Goal: Task Accomplishment & Management: Use online tool/utility

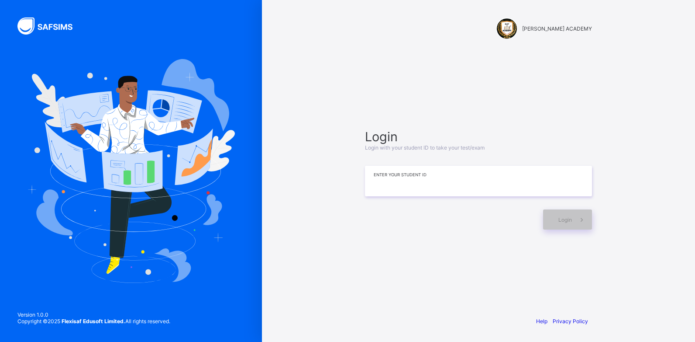
click at [403, 175] on input at bounding box center [478, 181] width 227 height 31
type input "*********"
click at [552, 214] on div "Login" at bounding box center [567, 219] width 49 height 20
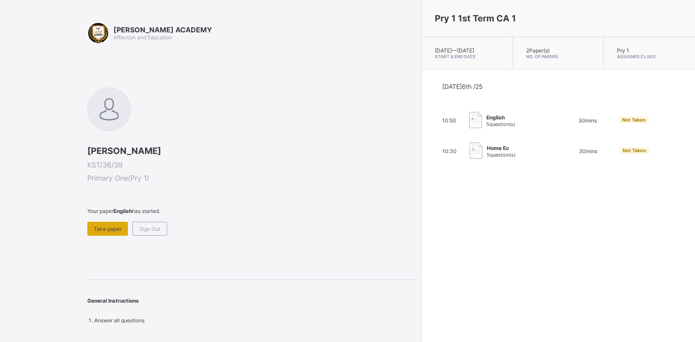
click at [97, 230] on span "Take paper" at bounding box center [108, 228] width 28 height 7
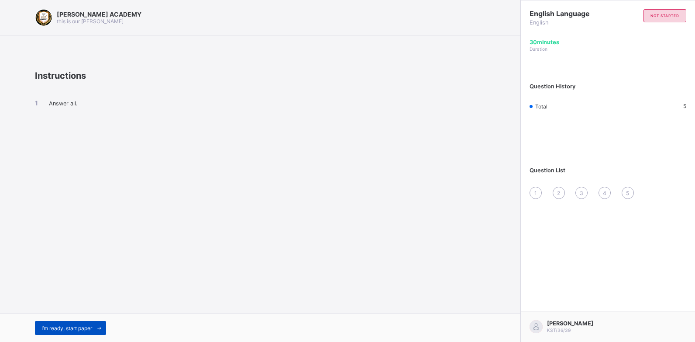
click at [88, 324] on div "I’m ready, start paper" at bounding box center [70, 328] width 71 height 14
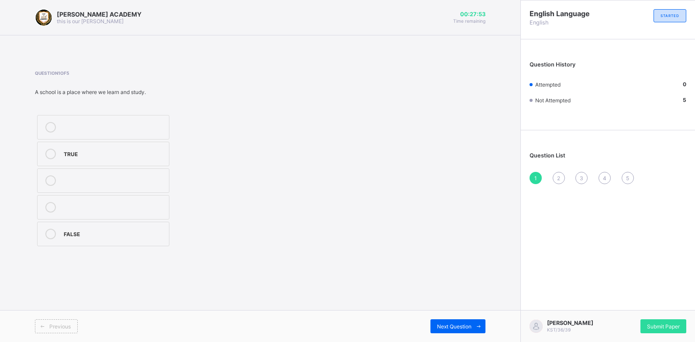
click at [52, 152] on icon at bounding box center [50, 153] width 10 height 10
click at [471, 321] on div "Next Question" at bounding box center [458, 326] width 55 height 14
click at [534, 300] on div "English Language English STARTED Question History Attempted 1 Not Attempted 4 Q…" at bounding box center [608, 171] width 175 height 342
drag, startPoint x: 51, startPoint y: 187, endPoint x: 54, endPoint y: 174, distance: 12.9
click at [54, 174] on label "Moo moo" at bounding box center [103, 180] width 132 height 24
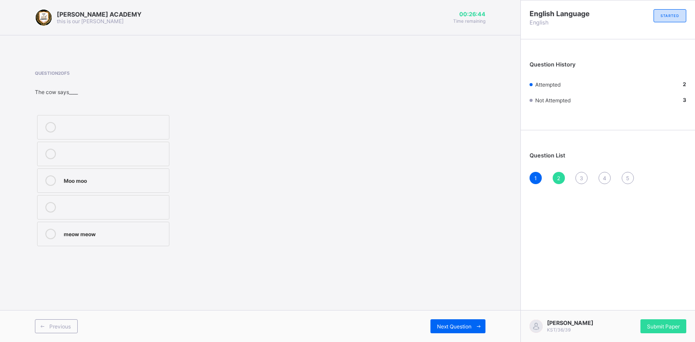
click at [472, 335] on div "Previous Next Question" at bounding box center [260, 326] width 521 height 32
click at [474, 328] on span at bounding box center [479, 326] width 14 height 14
click at [51, 231] on icon at bounding box center [50, 233] width 10 height 10
click at [462, 320] on div "Next Question" at bounding box center [458, 326] width 55 height 14
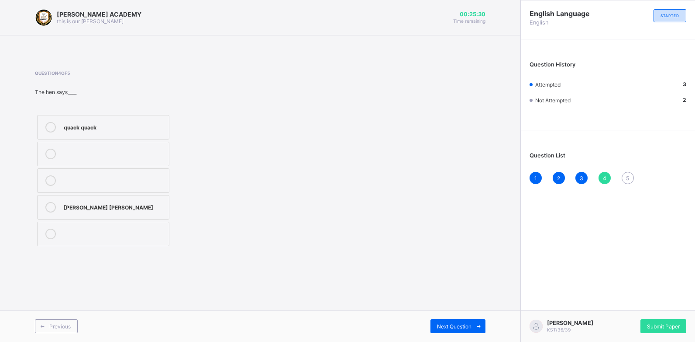
click at [52, 206] on icon at bounding box center [50, 207] width 10 height 10
click at [451, 324] on span "Next Question" at bounding box center [454, 326] width 35 height 7
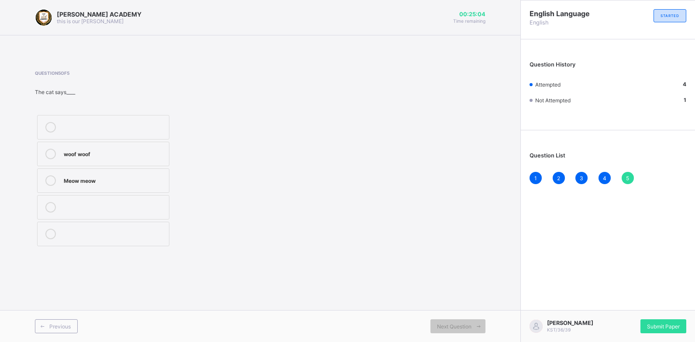
click at [50, 180] on icon at bounding box center [50, 180] width 10 height 10
click at [665, 324] on span "Submit Paper" at bounding box center [663, 326] width 33 height 7
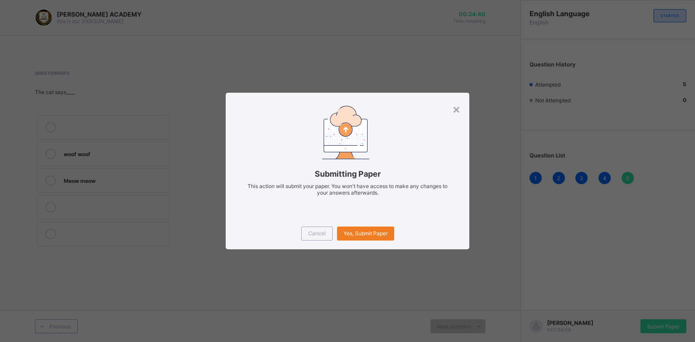
click at [650, 329] on div "× Submitting Paper This action will submit your paper. You won't have access to…" at bounding box center [347, 171] width 695 height 342
click at [362, 236] on span "Yes, Submit Paper" at bounding box center [366, 233] width 44 height 7
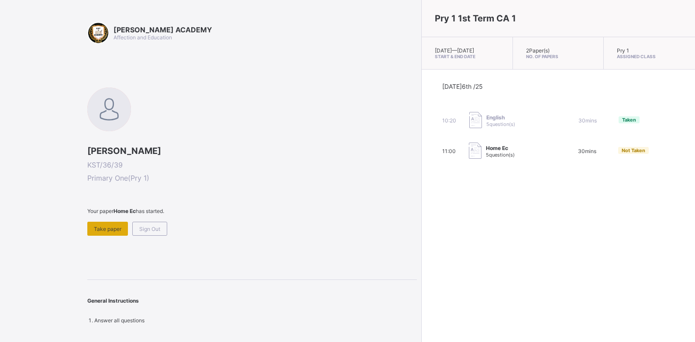
click at [102, 229] on span "Take paper" at bounding box center [108, 228] width 28 height 7
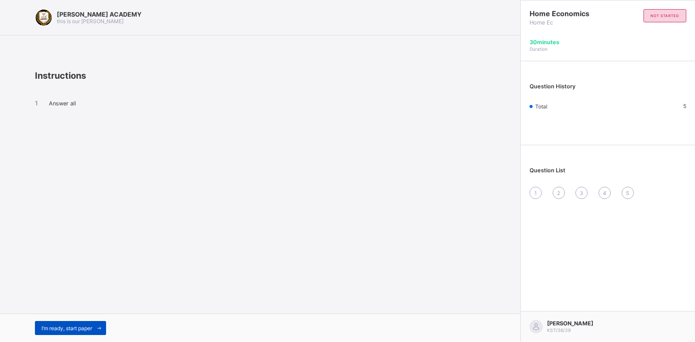
click at [56, 328] on span "I’m ready, start paper" at bounding box center [66, 327] width 51 height 7
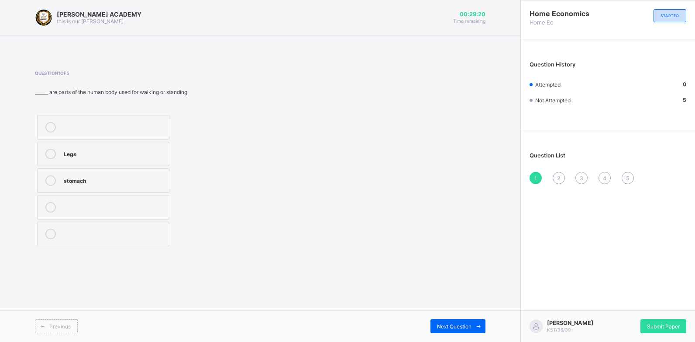
click at [53, 156] on icon at bounding box center [50, 153] width 10 height 10
click at [473, 327] on span at bounding box center [479, 326] width 14 height 14
click at [55, 205] on icon at bounding box center [50, 207] width 10 height 10
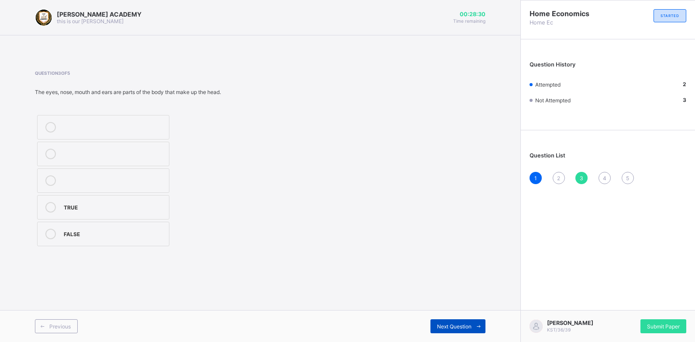
click at [447, 323] on span "Next Question" at bounding box center [454, 326] width 35 height 7
click at [51, 238] on icon at bounding box center [50, 233] width 10 height 10
click at [459, 317] on div "Previous Next Question" at bounding box center [260, 326] width 521 height 32
click at [459, 320] on div "Next Question" at bounding box center [458, 326] width 55 height 14
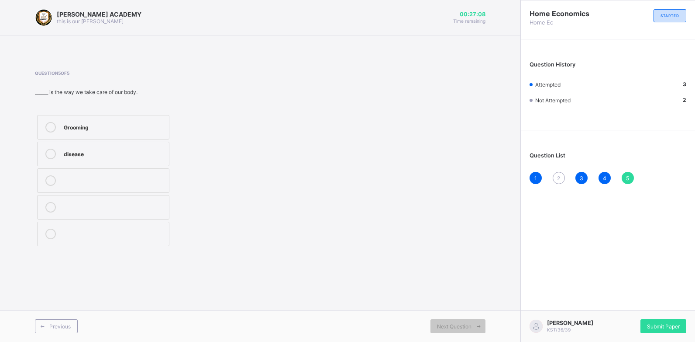
click at [55, 125] on icon at bounding box center [50, 127] width 10 height 10
click at [664, 323] on span "Submit Paper" at bounding box center [663, 326] width 33 height 7
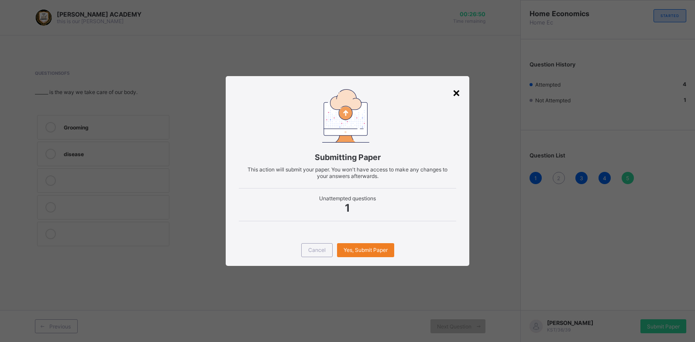
click at [455, 96] on div "×" at bounding box center [456, 92] width 8 height 15
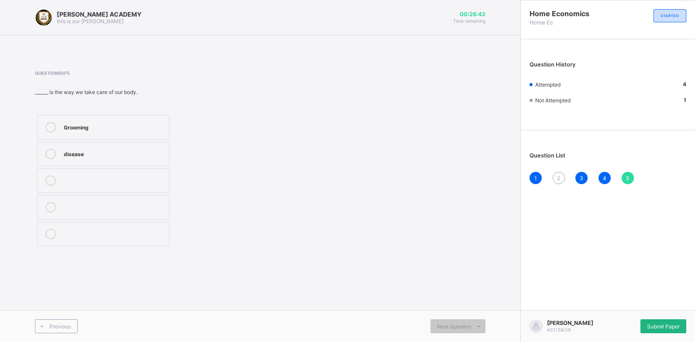
click at [665, 323] on span "Submit Paper" at bounding box center [663, 326] width 33 height 7
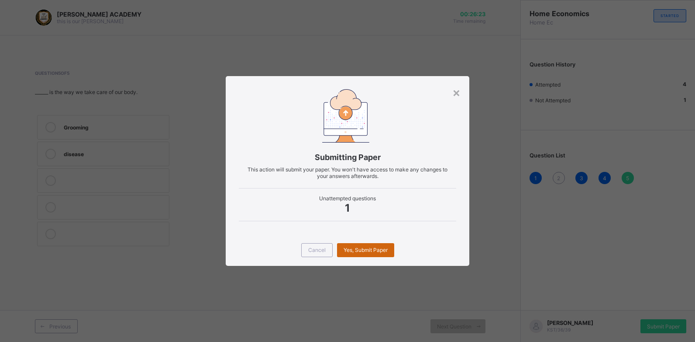
click at [356, 251] on span "Yes, Submit Paper" at bounding box center [366, 249] width 44 height 7
click at [356, 251] on div "Yes, Submit Paper" at bounding box center [365, 250] width 57 height 14
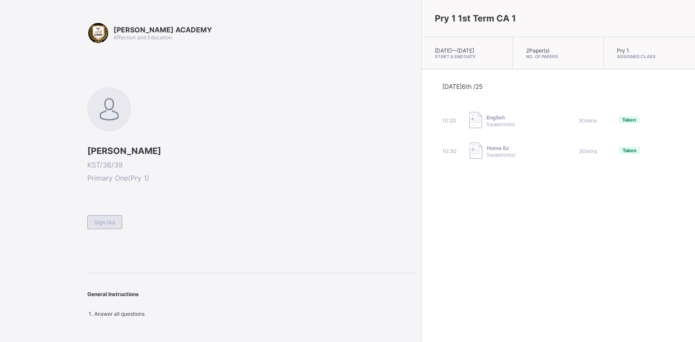
click at [109, 226] on div "Sign Out" at bounding box center [104, 222] width 35 height 14
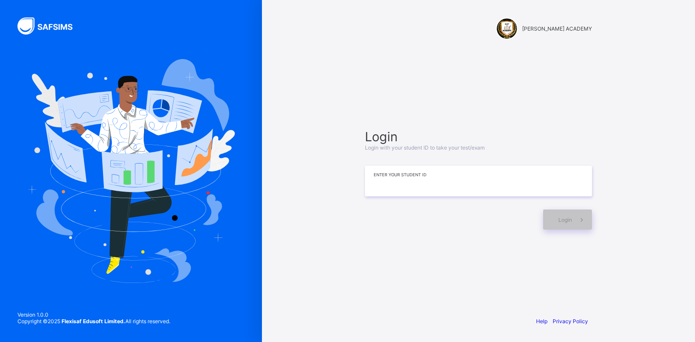
click at [372, 183] on input at bounding box center [478, 181] width 227 height 31
type input "*********"
click at [571, 215] on div "Login" at bounding box center [567, 219] width 49 height 20
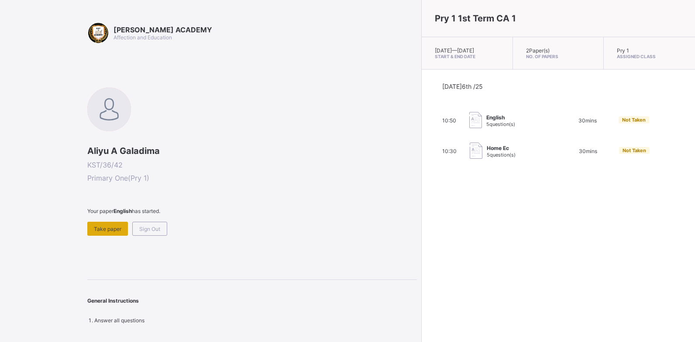
click at [95, 228] on span "Take paper" at bounding box center [108, 228] width 28 height 7
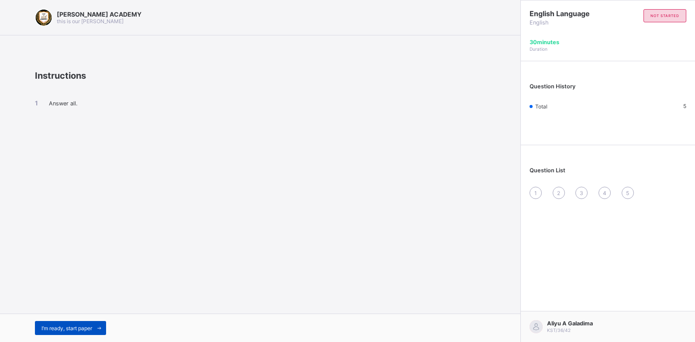
click at [55, 325] on span "I’m ready, start paper" at bounding box center [66, 327] width 51 height 7
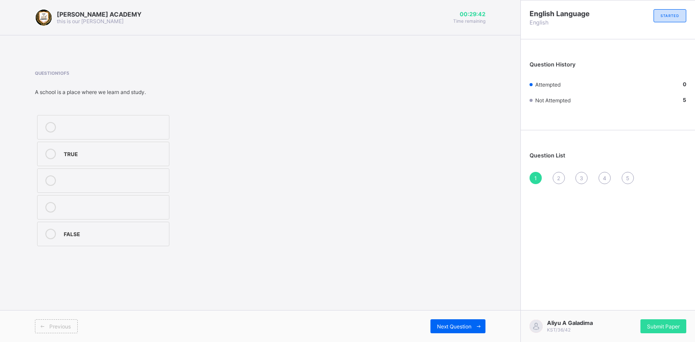
click at [52, 235] on icon at bounding box center [50, 233] width 10 height 10
click at [452, 325] on span "Next Question" at bounding box center [454, 326] width 35 height 7
click at [560, 176] on span "2" at bounding box center [558, 178] width 3 height 7
click at [537, 177] on span "1" at bounding box center [536, 178] width 3 height 7
click at [453, 327] on span "Next Question" at bounding box center [454, 326] width 35 height 7
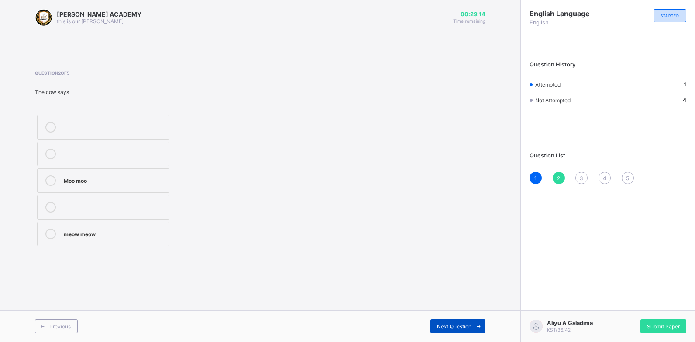
click at [453, 327] on span "Next Question" at bounding box center [454, 326] width 35 height 7
click at [557, 179] on span "2" at bounding box center [558, 178] width 3 height 7
click at [51, 181] on icon at bounding box center [50, 180] width 10 height 10
click at [474, 323] on span at bounding box center [479, 326] width 14 height 14
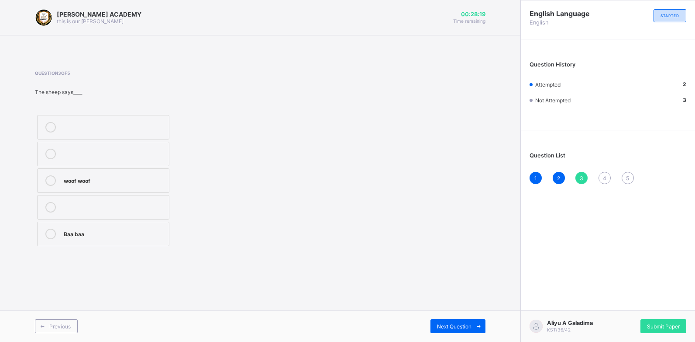
click at [52, 232] on icon at bounding box center [50, 233] width 10 height 10
click at [459, 325] on span "Next Question" at bounding box center [454, 326] width 35 height 7
click at [53, 126] on icon at bounding box center [50, 127] width 10 height 10
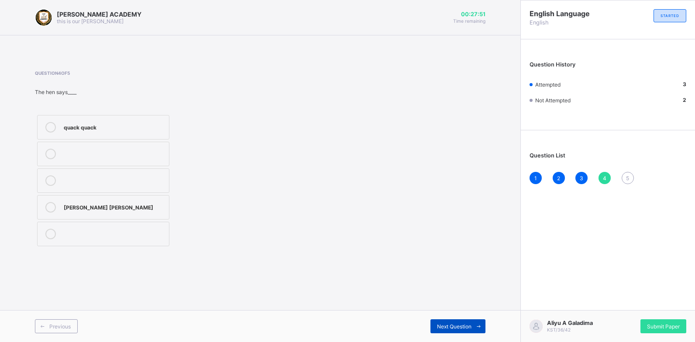
click at [449, 329] on span "Next Question" at bounding box center [454, 326] width 35 height 7
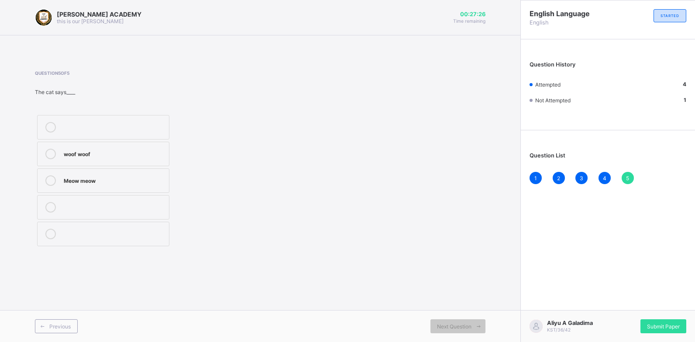
click at [52, 179] on icon at bounding box center [50, 180] width 10 height 10
click at [656, 324] on span "Submit Paper" at bounding box center [663, 326] width 33 height 7
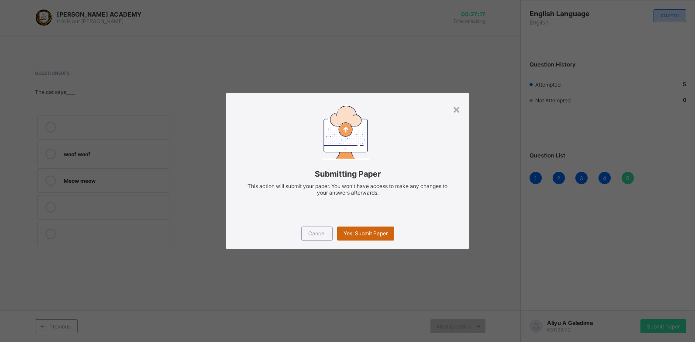
click at [367, 228] on div "Yes, Submit Paper" at bounding box center [365, 233] width 57 height 14
click at [366, 234] on div "Yes, Submit Paper" at bounding box center [365, 233] width 57 height 14
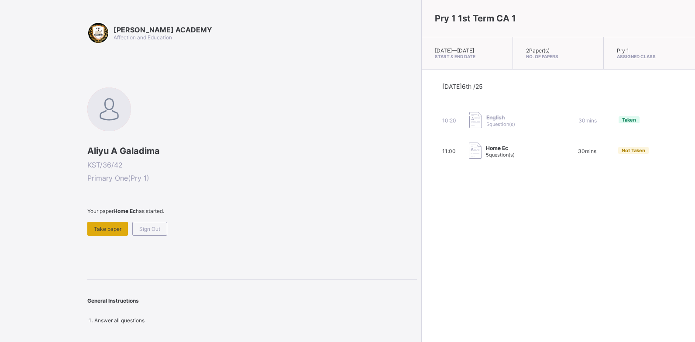
click at [108, 229] on span "Take paper" at bounding box center [108, 228] width 28 height 7
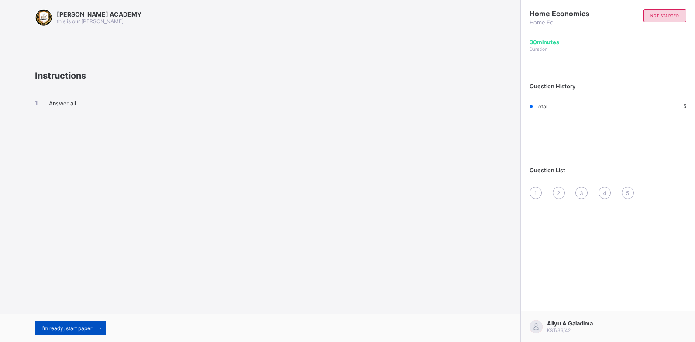
click at [66, 324] on div "I’m ready, start paper" at bounding box center [70, 328] width 71 height 14
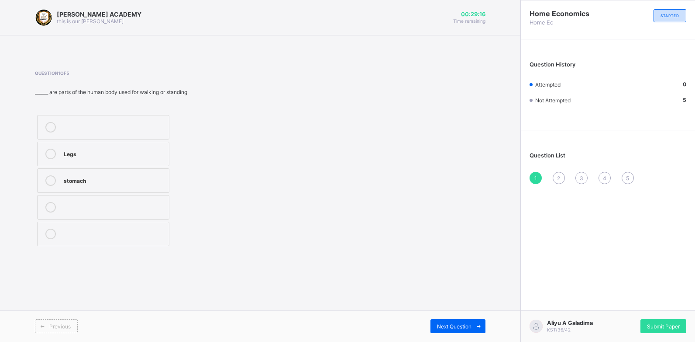
click at [51, 154] on icon at bounding box center [50, 153] width 10 height 10
click at [445, 326] on span "Next Question" at bounding box center [454, 326] width 35 height 7
click at [52, 180] on icon at bounding box center [50, 180] width 10 height 10
click at [449, 324] on span "Next Question" at bounding box center [454, 326] width 35 height 7
click at [53, 207] on icon at bounding box center [50, 207] width 10 height 10
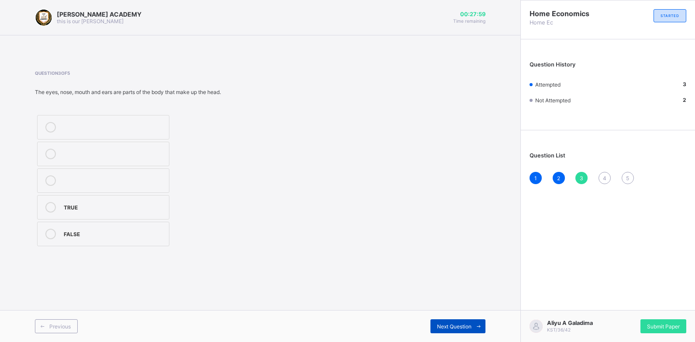
click at [442, 324] on span "Next Question" at bounding box center [454, 326] width 35 height 7
click at [50, 233] on icon at bounding box center [50, 233] width 10 height 10
click at [455, 323] on span "Next Question" at bounding box center [454, 326] width 35 height 7
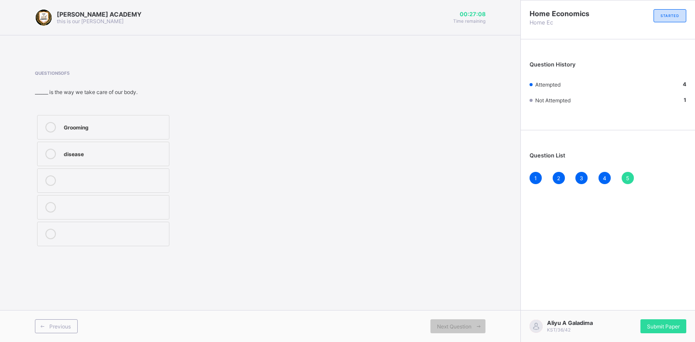
click at [48, 149] on icon at bounding box center [50, 153] width 10 height 10
click at [662, 324] on span "Submit Paper" at bounding box center [663, 326] width 33 height 7
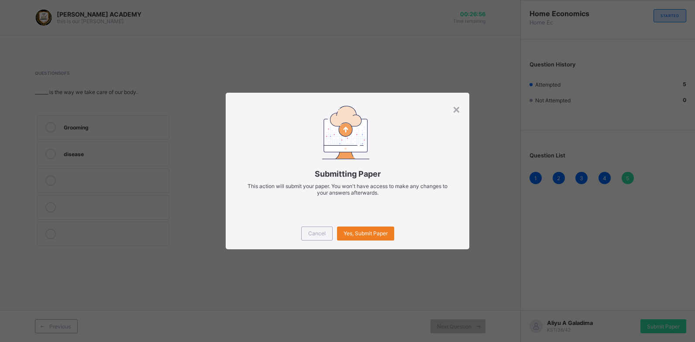
click at [695, 331] on html "KAY ACADEMY this is our motton 00:26:56 Time remaining Question 5 of 5 ______ i…" at bounding box center [347, 171] width 695 height 342
click at [386, 237] on div "Yes, Submit Paper" at bounding box center [365, 233] width 57 height 14
click at [369, 230] on div "Yes, Submit Paper" at bounding box center [365, 233] width 57 height 14
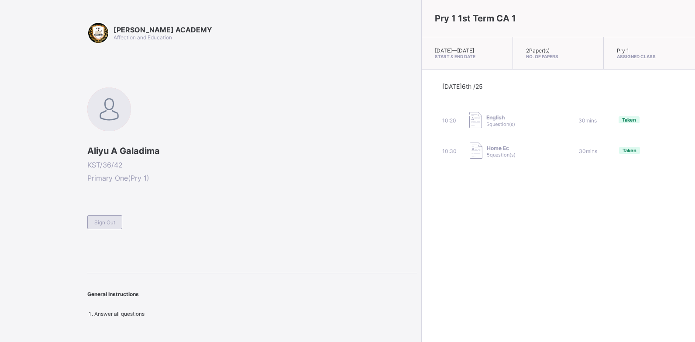
drag, startPoint x: 361, startPoint y: 95, endPoint x: 109, endPoint y: 215, distance: 279.0
click at [109, 215] on div "Sign Out" at bounding box center [104, 222] width 35 height 14
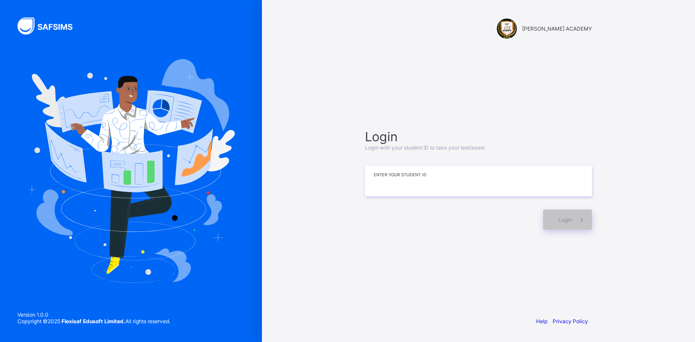
click at [374, 183] on input at bounding box center [478, 181] width 227 height 31
type input "*********"
click at [565, 216] on span "Login" at bounding box center [566, 219] width 14 height 7
click at [565, 217] on span "Login" at bounding box center [566, 219] width 14 height 7
click at [568, 220] on span "Login" at bounding box center [566, 219] width 14 height 7
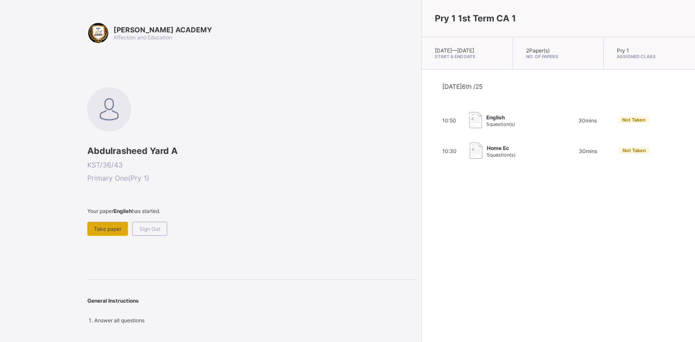
click at [111, 232] on div "Take paper" at bounding box center [107, 228] width 41 height 14
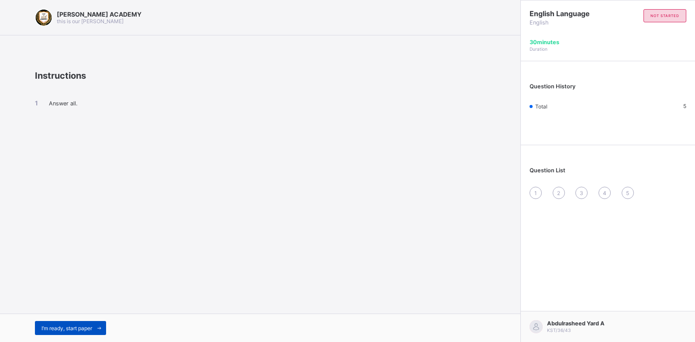
click at [52, 328] on span "I’m ready, start paper" at bounding box center [66, 327] width 51 height 7
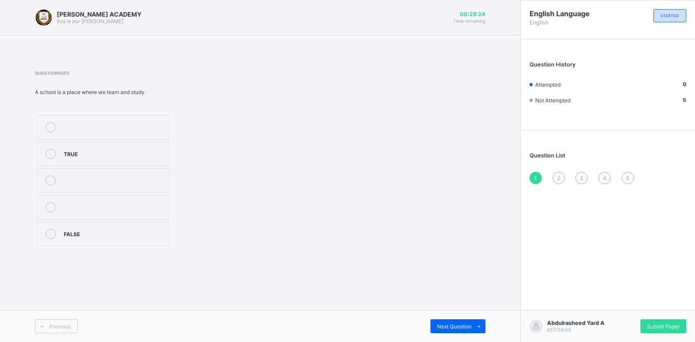
click at [90, 159] on label "TRUE" at bounding box center [103, 153] width 132 height 24
click at [444, 328] on span "Next Question" at bounding box center [454, 326] width 35 height 7
click at [136, 186] on label "Moo moo" at bounding box center [103, 180] width 132 height 24
click at [444, 324] on span "Next Question" at bounding box center [454, 326] width 35 height 7
click at [137, 238] on div "Baa baa" at bounding box center [114, 233] width 101 height 10
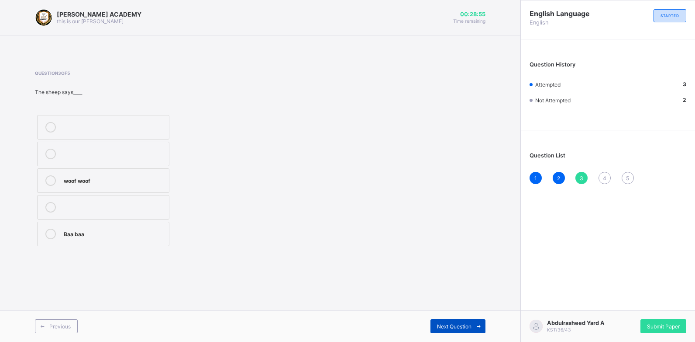
click at [441, 323] on span "Next Question" at bounding box center [454, 326] width 35 height 7
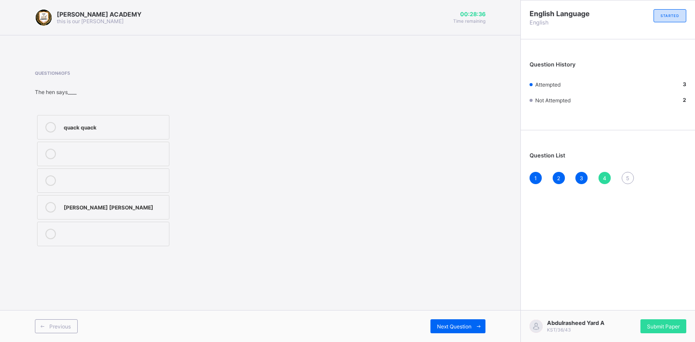
click at [82, 206] on div "Cluck cluck" at bounding box center [114, 206] width 101 height 9
click at [437, 319] on div "Next Question" at bounding box center [458, 326] width 55 height 14
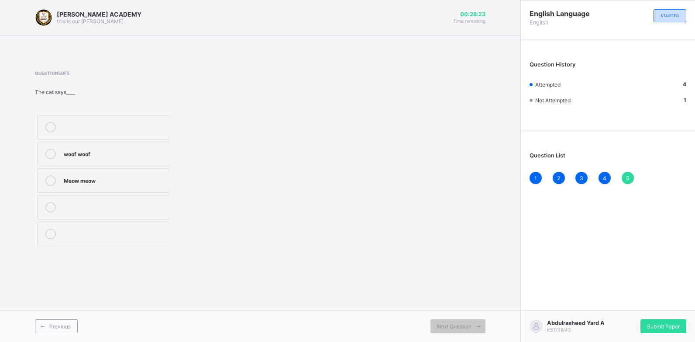
click at [100, 177] on div "Meow meow" at bounding box center [114, 179] width 101 height 9
click at [661, 324] on span "Submit Paper" at bounding box center [663, 326] width 33 height 7
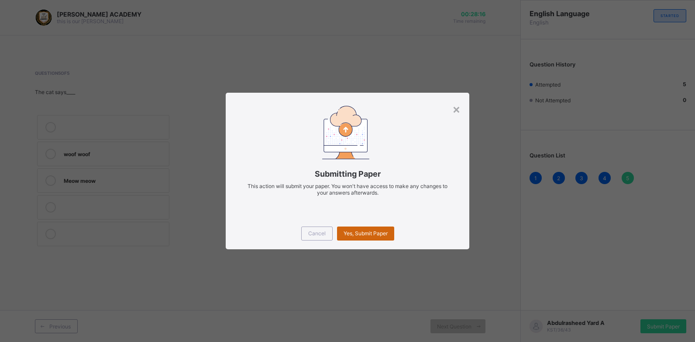
click at [380, 235] on span "Yes, Submit Paper" at bounding box center [366, 233] width 44 height 7
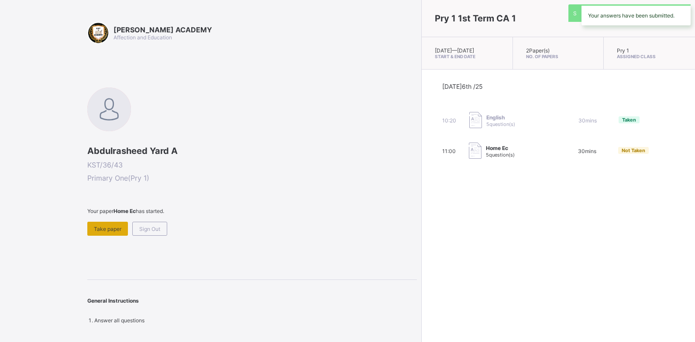
click at [101, 226] on span "Take paper" at bounding box center [108, 228] width 28 height 7
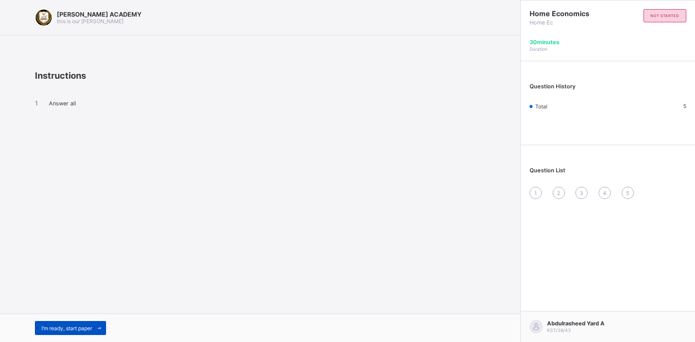
click at [76, 330] on span "I’m ready, start paper" at bounding box center [66, 327] width 51 height 7
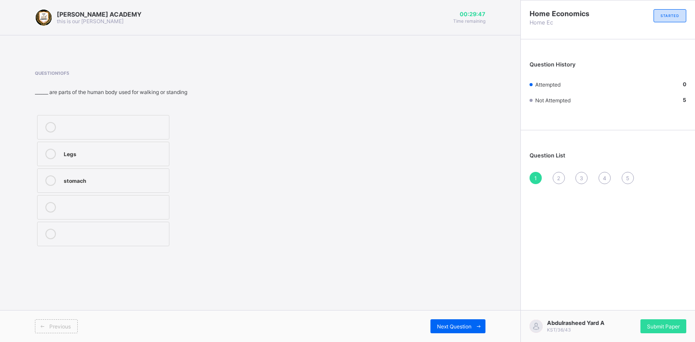
click at [107, 150] on div "Legs" at bounding box center [114, 152] width 101 height 9
click at [456, 324] on span "Next Question" at bounding box center [454, 326] width 35 height 7
click at [125, 183] on div "4" at bounding box center [114, 179] width 101 height 9
click at [451, 323] on span "Next Question" at bounding box center [454, 326] width 35 height 7
click at [110, 207] on div "TRUE" at bounding box center [114, 206] width 101 height 9
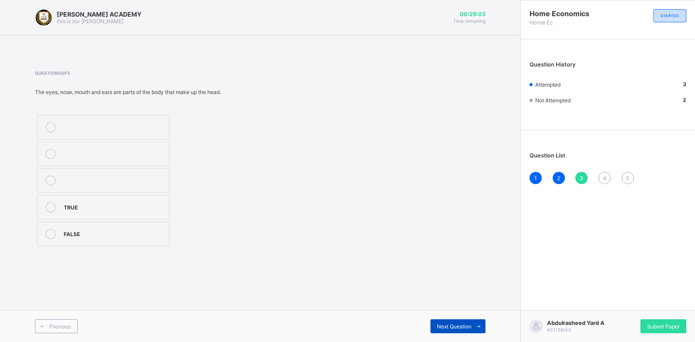
click at [471, 326] on span "Next Question" at bounding box center [454, 326] width 35 height 7
click at [122, 155] on div "human" at bounding box center [114, 152] width 101 height 9
click at [449, 326] on span "Next Question" at bounding box center [454, 326] width 35 height 7
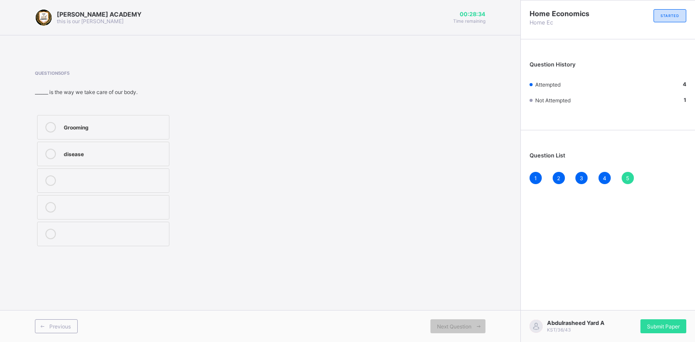
click at [71, 121] on label "Grooming" at bounding box center [103, 127] width 132 height 24
click at [649, 324] on span "Submit Paper" at bounding box center [663, 326] width 33 height 7
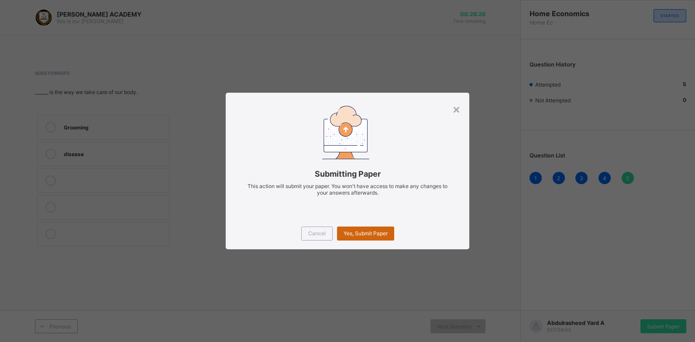
click at [370, 233] on span "Yes, Submit Paper" at bounding box center [366, 233] width 44 height 7
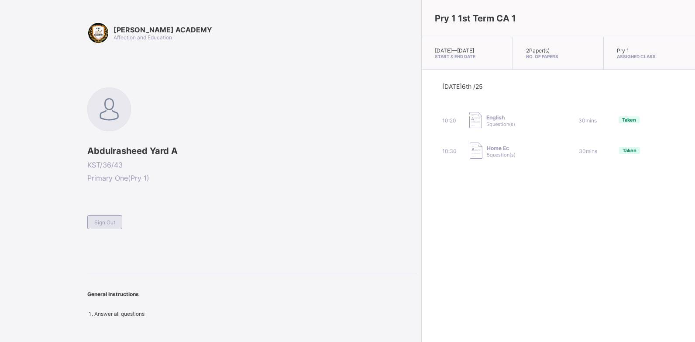
click at [116, 227] on div "Sign Out" at bounding box center [104, 222] width 35 height 14
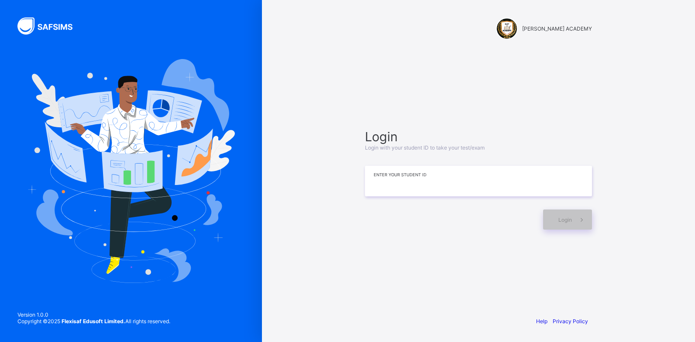
click at [371, 185] on input at bounding box center [478, 181] width 227 height 31
type input "*********"
click at [555, 218] on div "Login" at bounding box center [567, 219] width 49 height 20
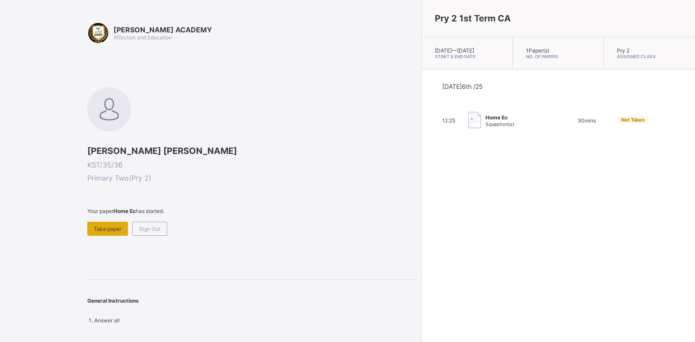
click at [100, 223] on div "Take paper" at bounding box center [107, 228] width 41 height 14
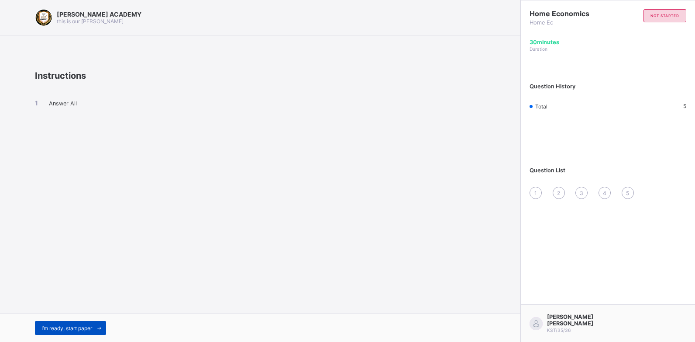
click at [85, 324] on span "I’m ready, start paper" at bounding box center [66, 327] width 51 height 7
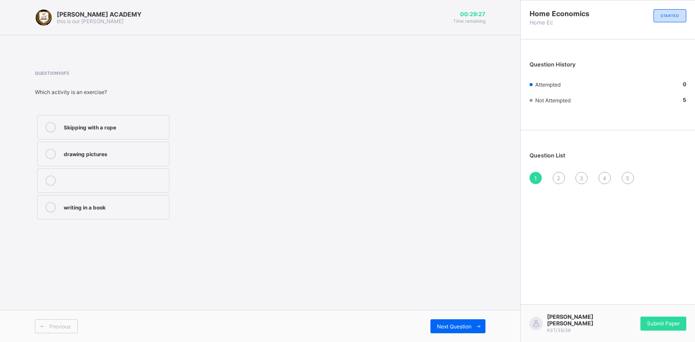
click at [50, 126] on icon at bounding box center [50, 127] width 10 height 10
click at [443, 326] on span "Next Question" at bounding box center [454, 326] width 35 height 7
click at [48, 152] on icon at bounding box center [50, 153] width 10 height 10
click at [438, 323] on span "Next Question" at bounding box center [454, 326] width 35 height 7
click at [48, 181] on icon at bounding box center [50, 180] width 10 height 10
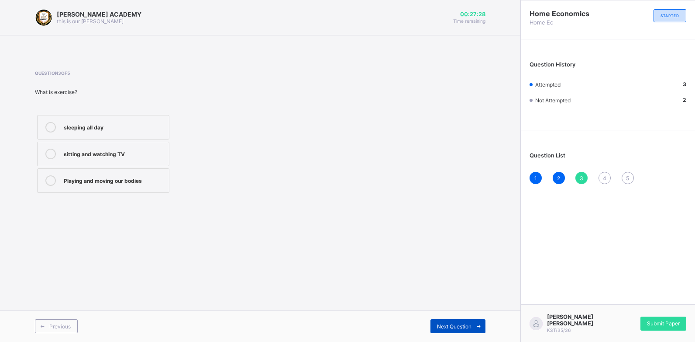
click at [448, 323] on span "Next Question" at bounding box center [454, 326] width 35 height 7
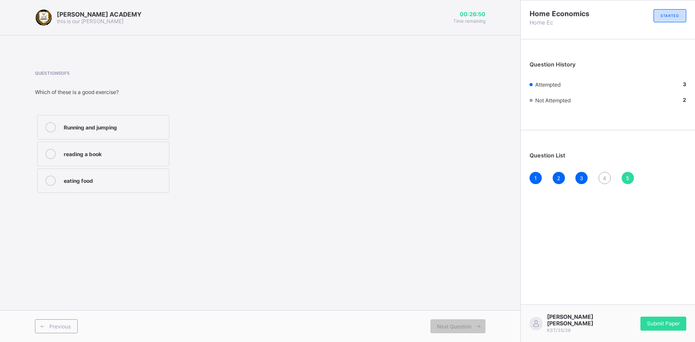
click at [98, 121] on label "Running and jumping" at bounding box center [103, 127] width 132 height 24
click at [459, 323] on span "Next Question" at bounding box center [454, 326] width 35 height 7
click at [658, 316] on div "Submit Paper" at bounding box center [664, 323] width 46 height 14
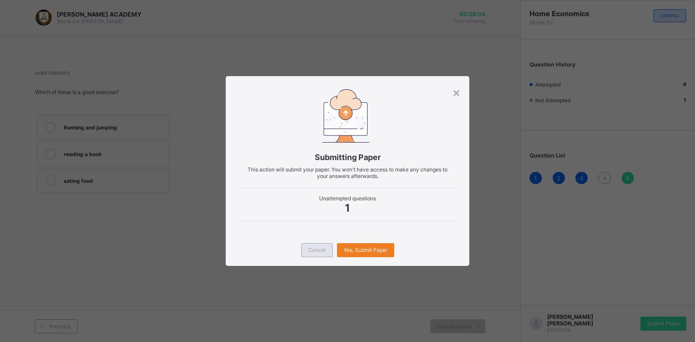
click at [321, 250] on span "Cancel" at bounding box center [316, 249] width 17 height 7
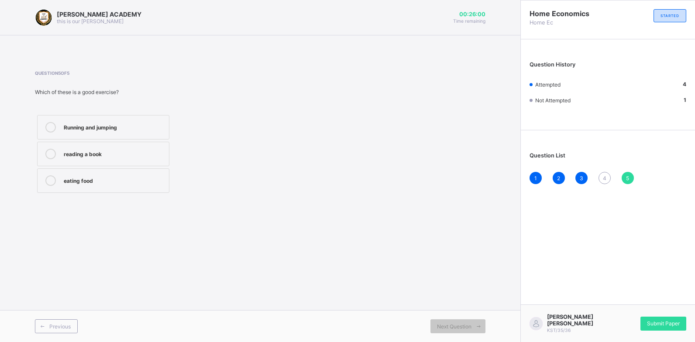
click at [607, 176] on div "4" at bounding box center [605, 178] width 12 height 12
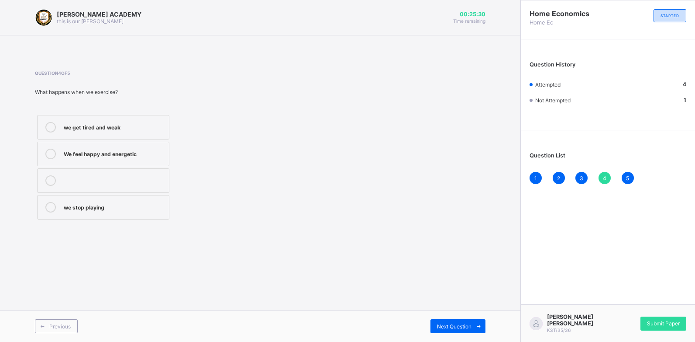
click at [102, 204] on div "we stop playing" at bounding box center [114, 206] width 101 height 9
click at [449, 320] on div "Next Question" at bounding box center [458, 326] width 55 height 14
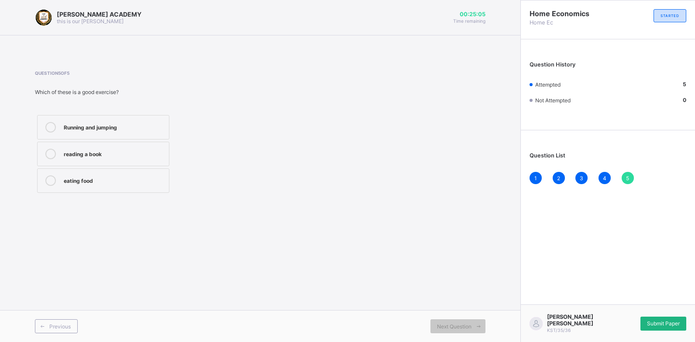
click at [663, 316] on div "Submit Paper" at bounding box center [664, 323] width 46 height 14
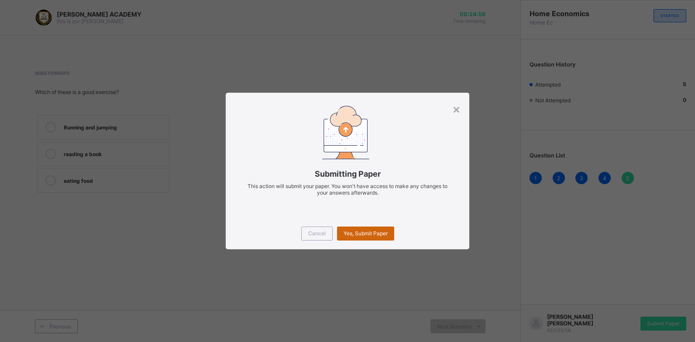
click at [380, 228] on div "Yes, Submit Paper" at bounding box center [365, 233] width 57 height 14
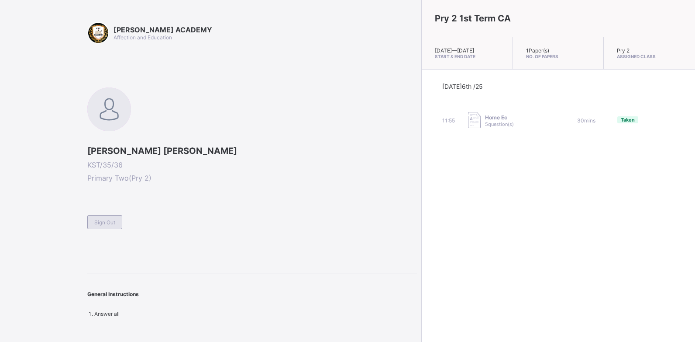
click at [107, 220] on span "Sign Out" at bounding box center [104, 222] width 21 height 7
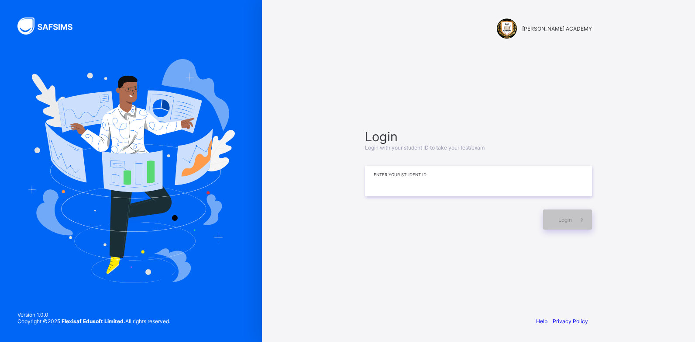
click at [371, 174] on input at bounding box center [478, 181] width 227 height 31
type input "**********"
click at [563, 221] on span "Login" at bounding box center [566, 219] width 14 height 7
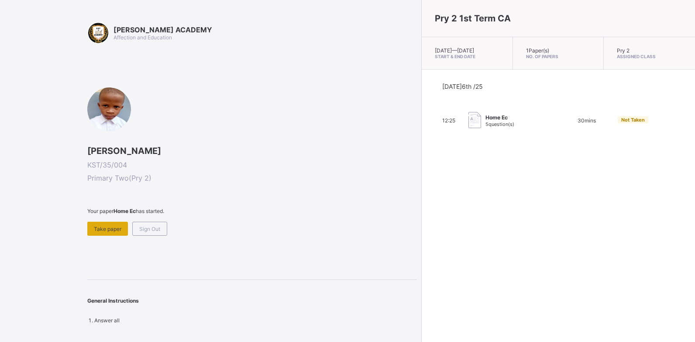
click at [117, 228] on span "Take paper" at bounding box center [108, 228] width 28 height 7
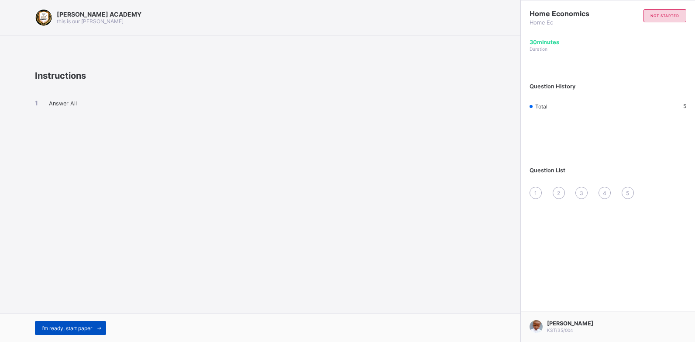
click at [52, 323] on div "I’m ready, start paper" at bounding box center [70, 328] width 71 height 14
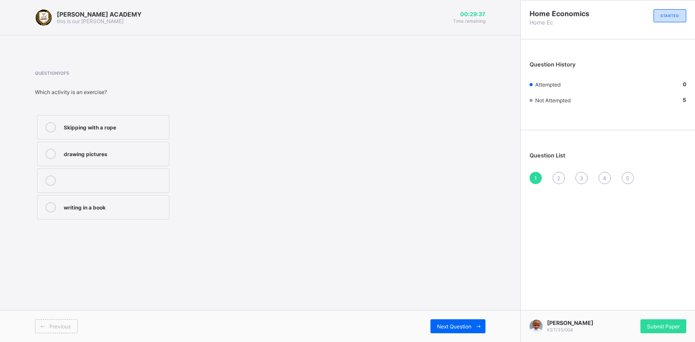
click at [115, 132] on label "Skipping with a rope" at bounding box center [103, 127] width 132 height 24
click at [464, 326] on span "Next Question" at bounding box center [454, 326] width 35 height 7
click at [137, 147] on label "To keep us healthy and strong" at bounding box center [103, 153] width 132 height 24
click at [467, 322] on div "Next Question" at bounding box center [458, 326] width 55 height 14
click at [92, 187] on label "Playing and moving our bodies" at bounding box center [103, 180] width 132 height 24
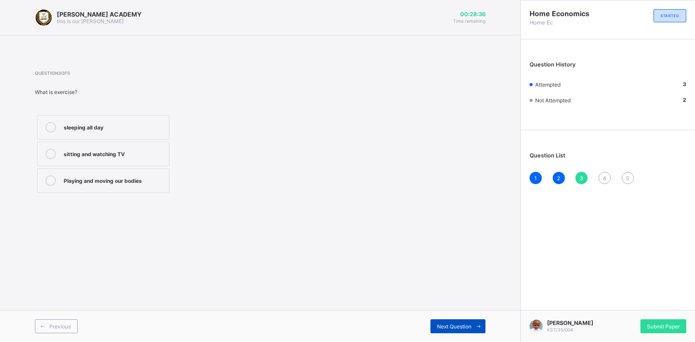
click at [444, 324] on span "Next Question" at bounding box center [454, 326] width 35 height 7
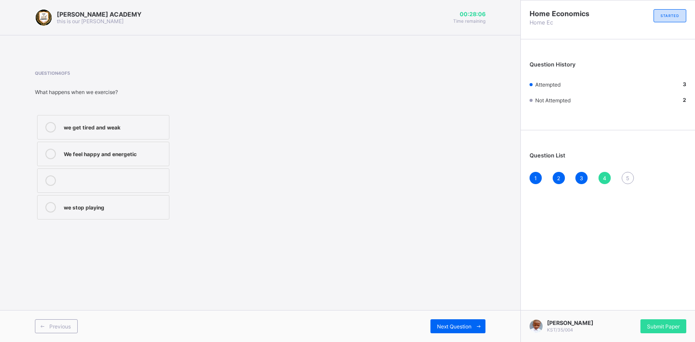
click at [119, 153] on div "We feel happy and energetic" at bounding box center [114, 152] width 101 height 9
click at [473, 321] on span at bounding box center [479, 326] width 14 height 14
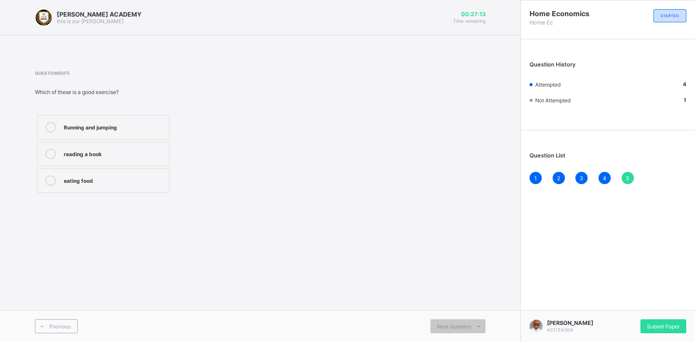
click at [108, 120] on label "Running and jumping" at bounding box center [103, 127] width 132 height 24
click at [651, 321] on div "Submit Paper" at bounding box center [664, 326] width 46 height 14
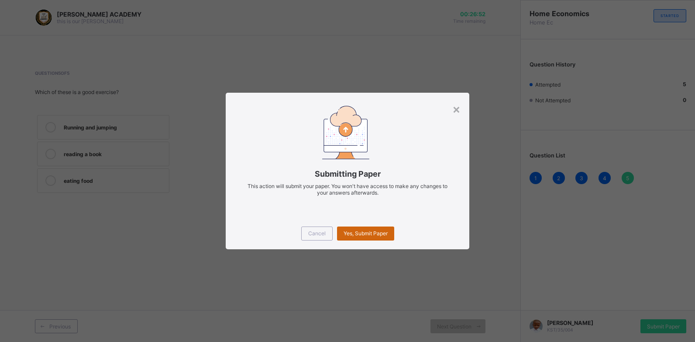
click at [366, 231] on span "Yes, Submit Paper" at bounding box center [366, 233] width 44 height 7
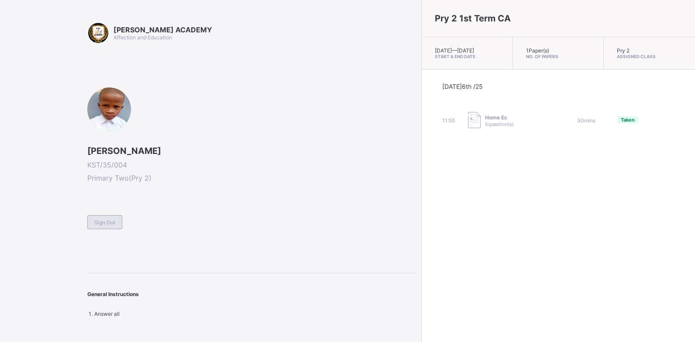
click at [97, 219] on span "Sign Out" at bounding box center [104, 222] width 21 height 7
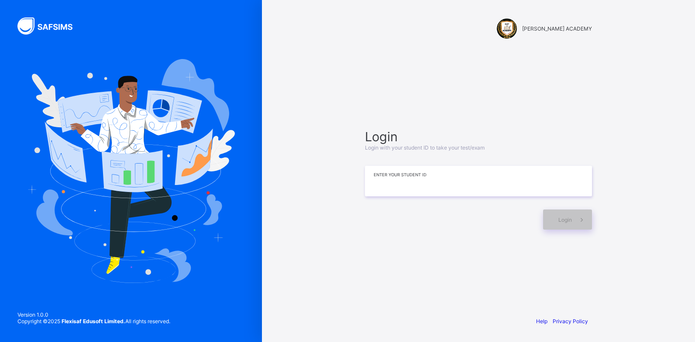
click at [368, 183] on input at bounding box center [478, 181] width 227 height 31
type input "**********"
click at [566, 214] on div "Login" at bounding box center [567, 219] width 49 height 20
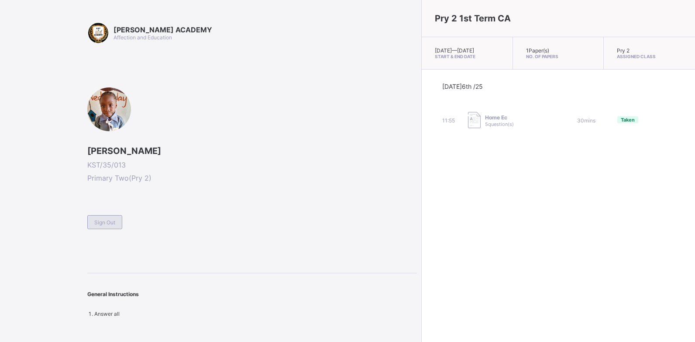
click at [104, 223] on span "Sign Out" at bounding box center [104, 222] width 21 height 7
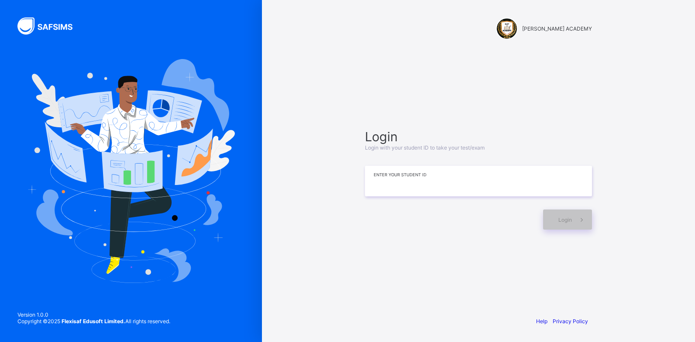
click at [373, 181] on input at bounding box center [478, 181] width 227 height 31
click at [564, 219] on span "Login" at bounding box center [566, 219] width 14 height 7
click at [398, 177] on input "******" at bounding box center [478, 181] width 227 height 31
click at [567, 214] on div "Login" at bounding box center [567, 219] width 49 height 20
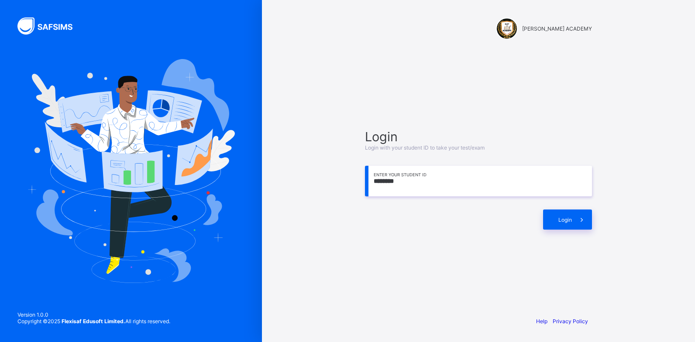
click at [405, 178] on input "********" at bounding box center [478, 181] width 227 height 31
type input "*********"
click at [590, 221] on span at bounding box center [582, 219] width 20 height 20
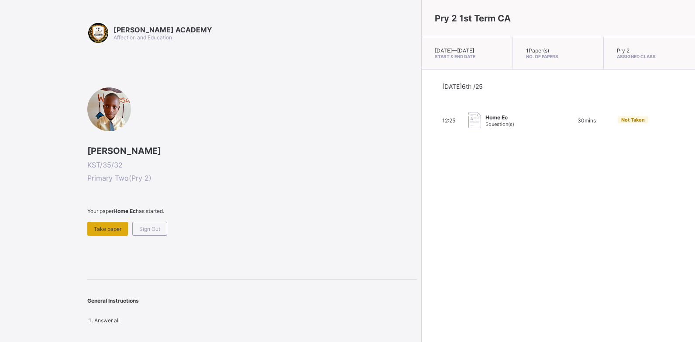
click at [104, 225] on span "Take paper" at bounding box center [108, 228] width 28 height 7
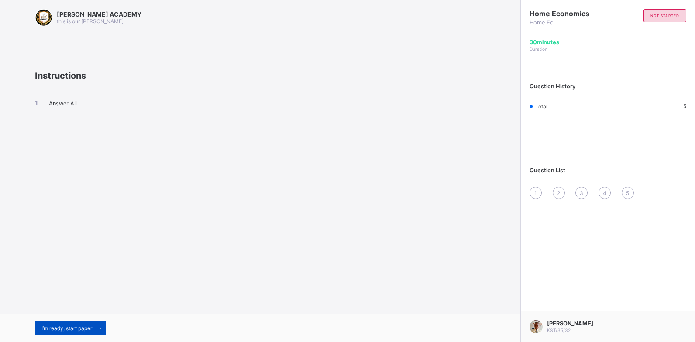
click at [83, 328] on span "I’m ready, start paper" at bounding box center [66, 327] width 51 height 7
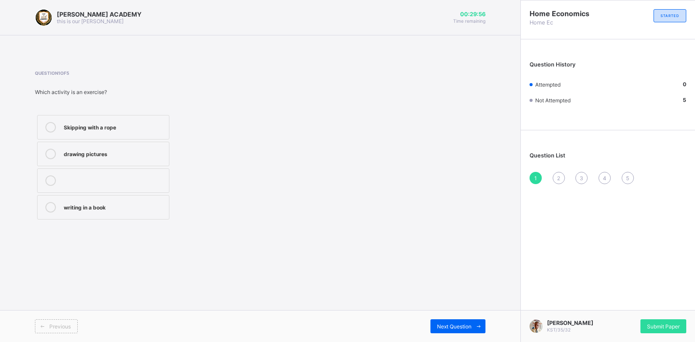
click at [83, 328] on div "Previous" at bounding box center [147, 326] width 225 height 14
click at [85, 151] on div "drawing pictures" at bounding box center [114, 152] width 101 height 9
click at [448, 326] on span "Next Question" at bounding box center [454, 326] width 35 height 7
click at [65, 159] on label "To keep us healthy and strong" at bounding box center [103, 153] width 132 height 24
click at [458, 328] on span "Next Question" at bounding box center [454, 326] width 35 height 7
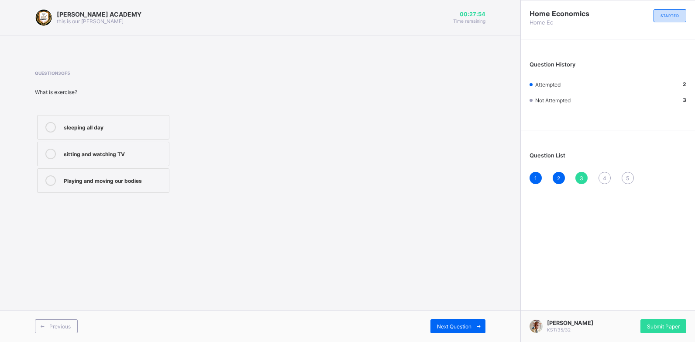
click at [97, 185] on div "Playing and moving our bodies" at bounding box center [114, 180] width 101 height 10
click at [442, 323] on span "Next Question" at bounding box center [454, 326] width 35 height 7
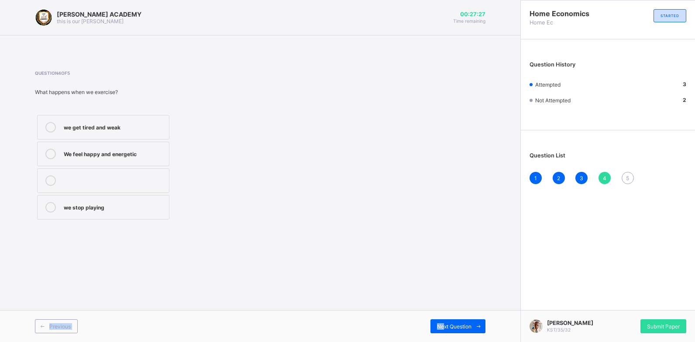
drag, startPoint x: 441, startPoint y: 322, endPoint x: 372, endPoint y: 292, distance: 75.5
click at [372, 292] on div "KAY ACADEMY this is our motton 00:27:27 Time remaining Question 4 of 5 What hap…" at bounding box center [260, 171] width 521 height 342
click at [104, 159] on div "We feel happy and energetic" at bounding box center [114, 153] width 101 height 10
click at [457, 328] on span "Next Question" at bounding box center [454, 326] width 35 height 7
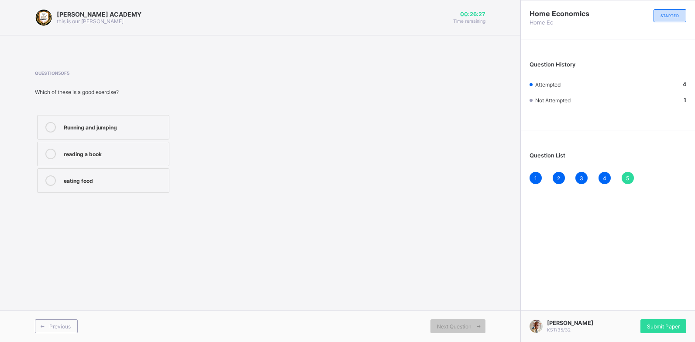
click at [70, 153] on div "reading a book" at bounding box center [114, 152] width 101 height 9
click at [647, 323] on span "Submit Paper" at bounding box center [663, 326] width 33 height 7
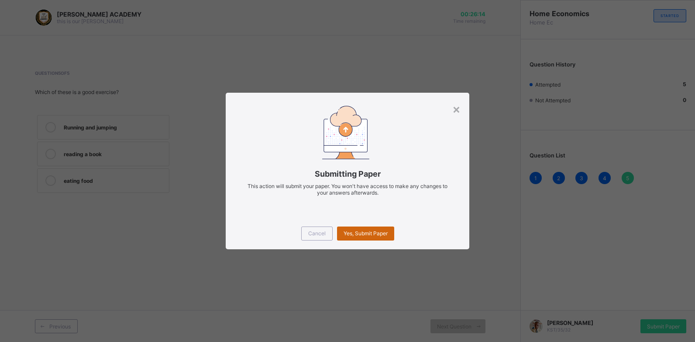
click at [362, 229] on div "Yes, Submit Paper" at bounding box center [365, 233] width 57 height 14
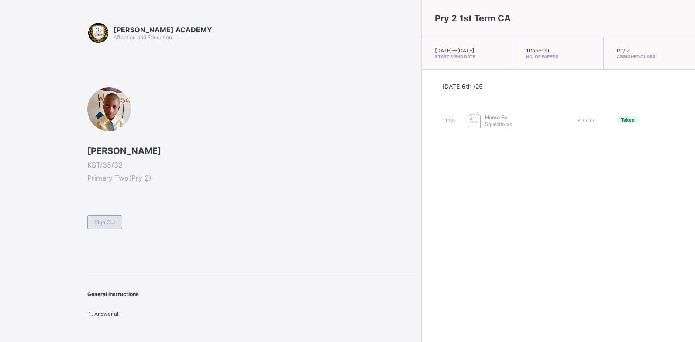
click at [114, 222] on span "Sign Out" at bounding box center [104, 222] width 21 height 7
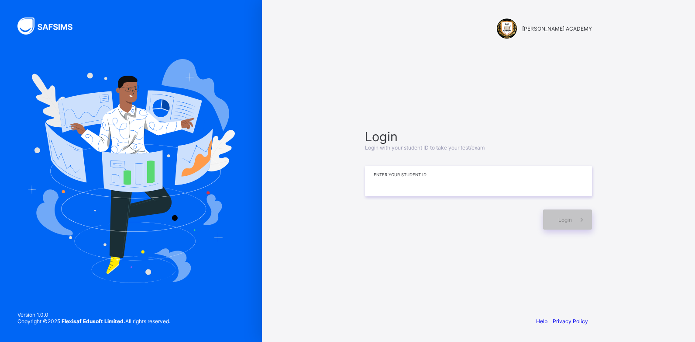
click at [375, 179] on input at bounding box center [478, 181] width 227 height 31
type input "*********"
click at [553, 223] on div "Login" at bounding box center [567, 219] width 49 height 20
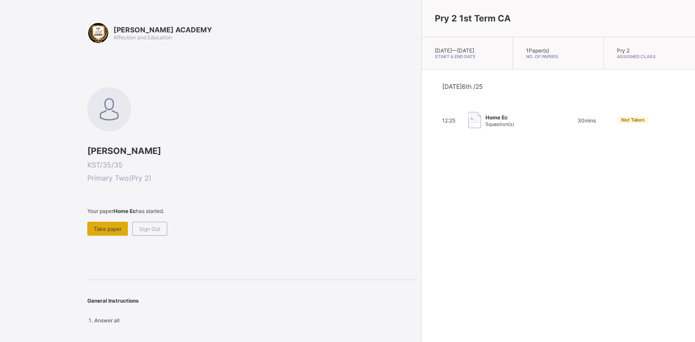
click at [103, 227] on span "Take paper" at bounding box center [108, 228] width 28 height 7
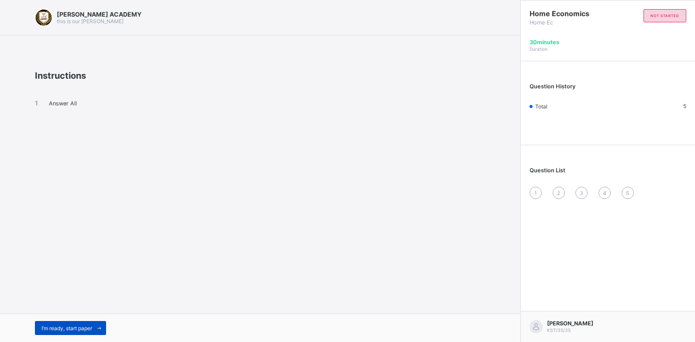
click at [93, 334] on div "I’m ready, start paper" at bounding box center [70, 328] width 71 height 14
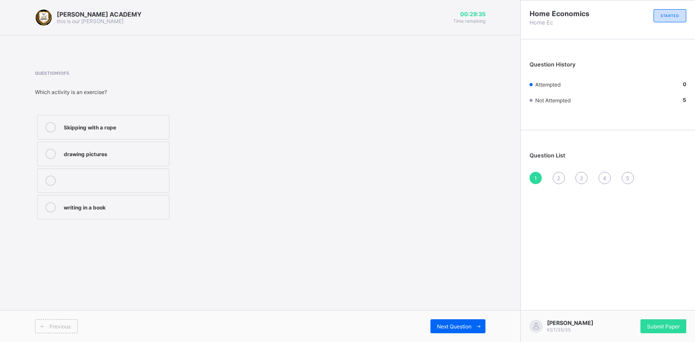
click at [65, 121] on label "Skipping with a rope" at bounding box center [103, 127] width 132 height 24
click at [456, 326] on span "Next Question" at bounding box center [454, 326] width 35 height 7
click at [82, 160] on label "To keep us healthy and strong" at bounding box center [103, 153] width 132 height 24
click at [460, 321] on div "Next Question" at bounding box center [458, 326] width 55 height 14
click at [140, 182] on div "Playing and moving our bodies" at bounding box center [114, 179] width 101 height 9
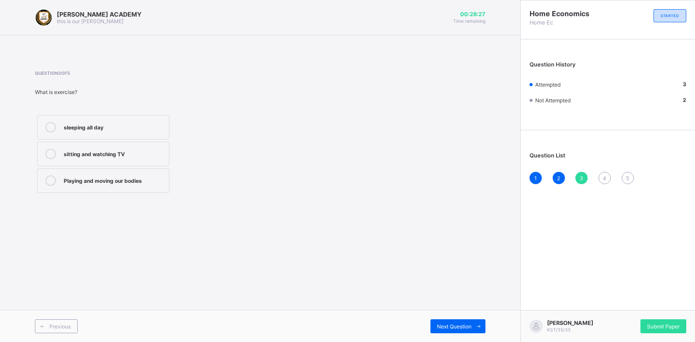
click at [140, 182] on div "Playing and moving our bodies" at bounding box center [114, 179] width 101 height 9
click at [471, 324] on span "Next Question" at bounding box center [454, 326] width 35 height 7
click at [96, 158] on div "We feel happy and energetic" at bounding box center [114, 153] width 101 height 10
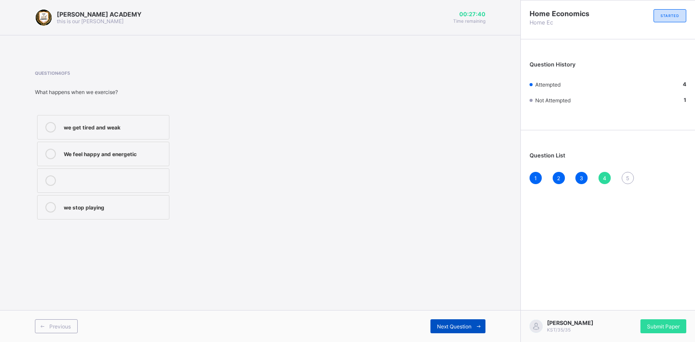
click at [457, 328] on span "Next Question" at bounding box center [454, 326] width 35 height 7
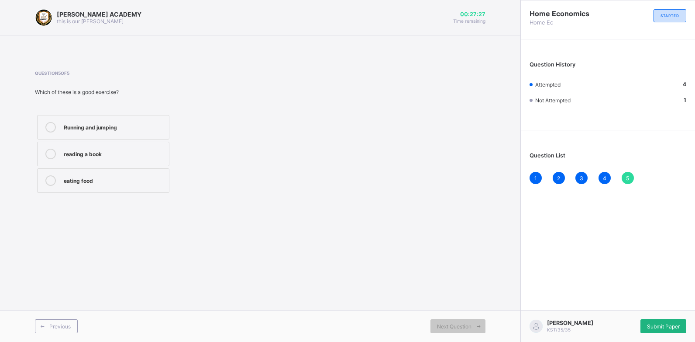
click at [665, 322] on div "Submit Paper" at bounding box center [664, 326] width 46 height 14
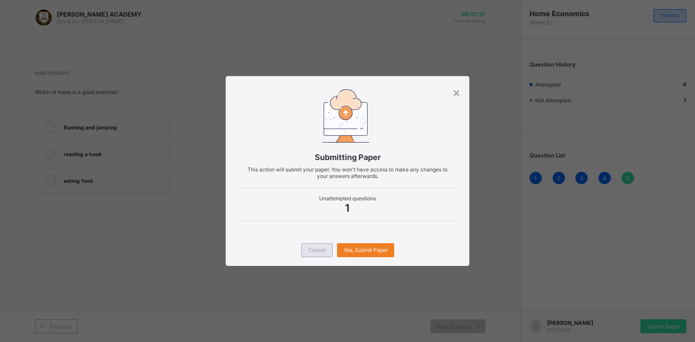
click at [311, 250] on span "Cancel" at bounding box center [316, 249] width 17 height 7
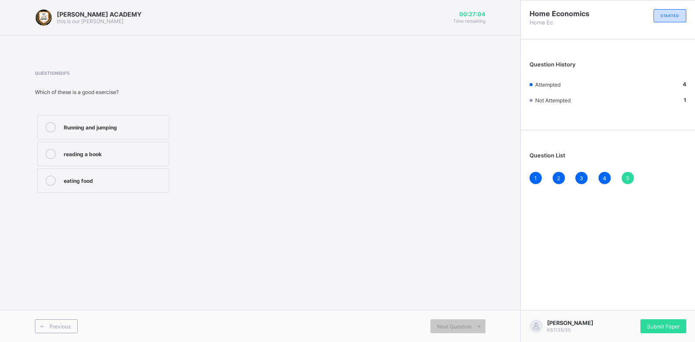
click at [630, 178] on div "5" at bounding box center [628, 178] width 12 height 12
click at [103, 132] on div "Running and jumping" at bounding box center [114, 127] width 101 height 10
click at [652, 322] on div "Submit Paper" at bounding box center [664, 326] width 46 height 14
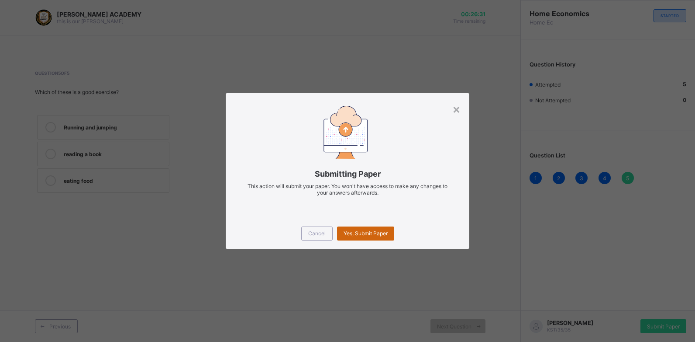
click at [387, 237] on div "Yes, Submit Paper" at bounding box center [365, 233] width 57 height 14
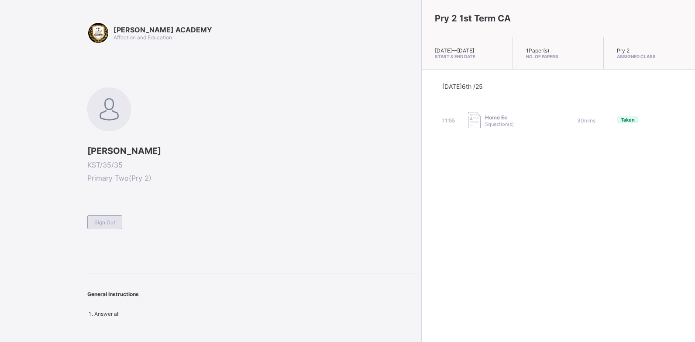
click at [109, 220] on span "Sign Out" at bounding box center [104, 222] width 21 height 7
